Goal: Information Seeking & Learning: Check status

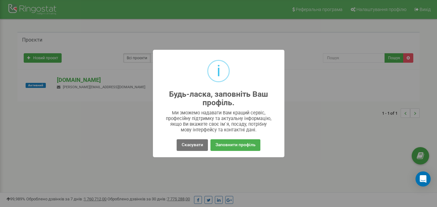
click at [275, 166] on div "i Будь-ласка, заповніть Ваш профіль. × Ми зможемо надавати Вам кращий сервіс, п…" at bounding box center [218, 103] width 437 height 207
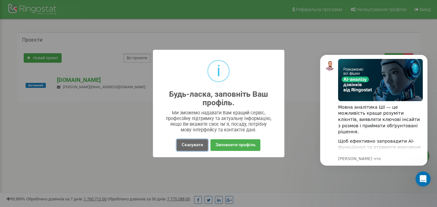
click at [193, 145] on button "Скасувати" at bounding box center [191, 146] width 31 height 12
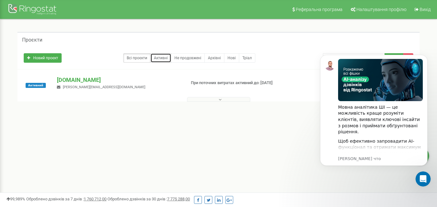
click at [164, 57] on link "Активні" at bounding box center [160, 57] width 21 height 9
click at [426, 57] on icon "Dismiss notification" at bounding box center [425, 56] width 3 height 3
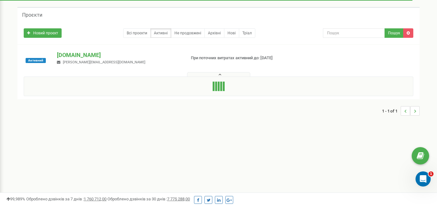
scroll to position [22, 0]
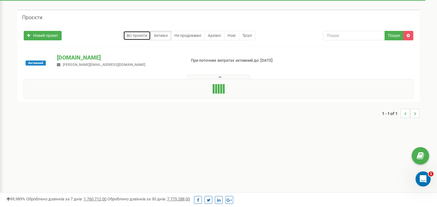
click at [138, 38] on link "Всі проєкти" at bounding box center [136, 35] width 27 height 9
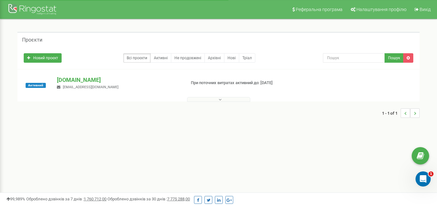
click at [223, 100] on button at bounding box center [218, 99] width 63 height 5
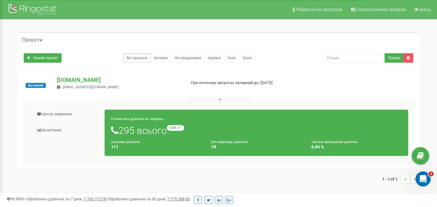
scroll to position [25, 0]
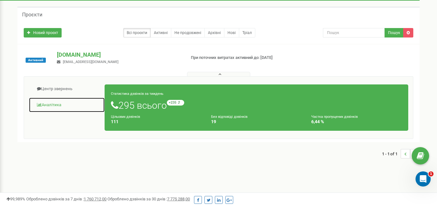
click at [55, 106] on link "Аналiтика" at bounding box center [67, 105] width 76 height 15
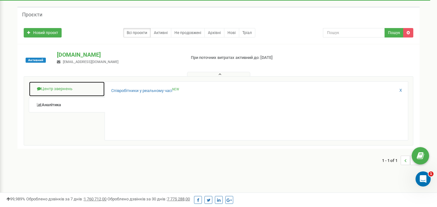
click at [62, 89] on link "Центр звернень" at bounding box center [67, 88] width 76 height 15
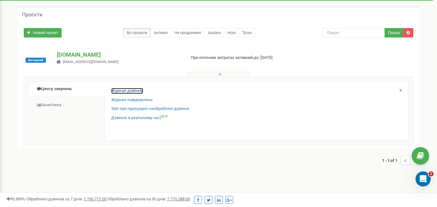
click at [131, 91] on link "Журнал дзвінків" at bounding box center [127, 91] width 32 height 6
click at [130, 89] on link "Журнал дзвінків" at bounding box center [127, 91] width 32 height 6
click at [123, 90] on link "Журнал дзвінків" at bounding box center [127, 91] width 32 height 6
